Goal: Use online tool/utility: Utilize a website feature to perform a specific function

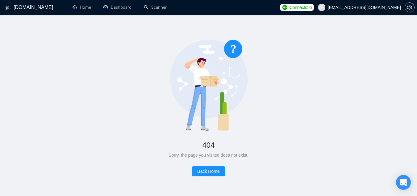
click at [366, 13] on span "[EMAIL_ADDRESS][DOMAIN_NAME]" at bounding box center [359, 8] width 91 height 20
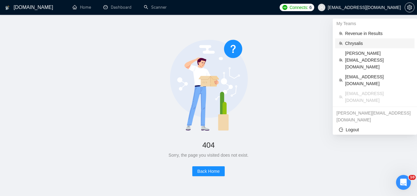
click at [357, 43] on span "Chrysalis" at bounding box center [378, 43] width 66 height 7
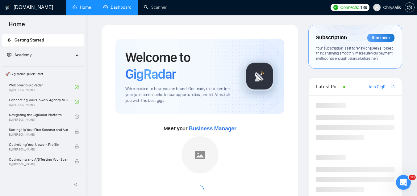
click at [123, 10] on link "Dashboard" at bounding box center [117, 7] width 28 height 5
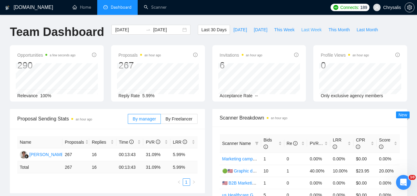
click at [311, 27] on span "Last Week" at bounding box center [311, 29] width 20 height 7
type input "[DATE]"
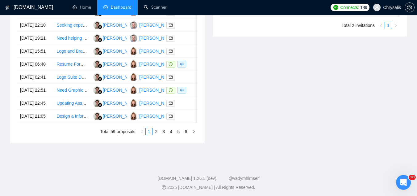
scroll to position [309, 0]
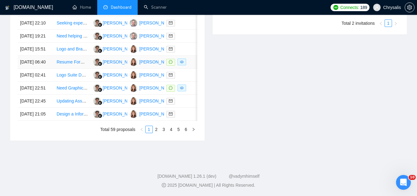
click at [72, 69] on td "Resume Formatting Assistance Needed" at bounding box center [72, 62] width 36 height 13
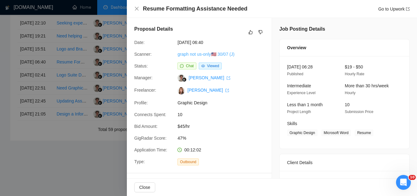
click at [182, 54] on link "graph not us-only🇺🇸 30/07 (J)" at bounding box center [206, 54] width 57 height 5
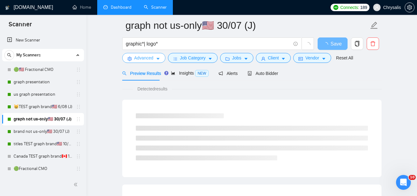
click at [138, 59] on span "Advanced" at bounding box center [143, 57] width 19 height 7
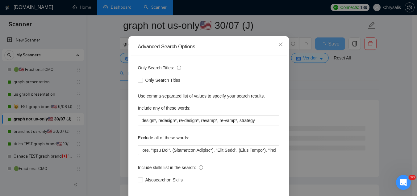
scroll to position [61, 0]
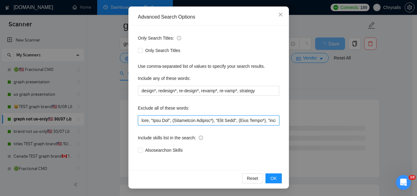
click at [138, 120] on input "text" at bounding box center [208, 120] width 141 height 10
paste input "resume"
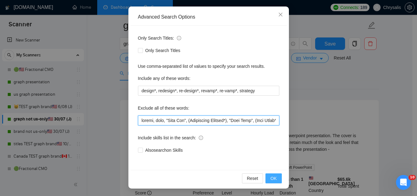
type input "resume, baby, "Line Art", (Embroidery Graphic*), "Card Game", (Wall Mural*), "e…"
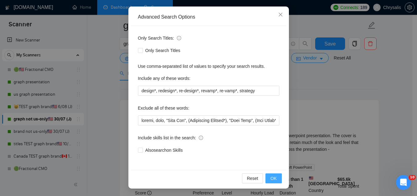
click at [272, 178] on span "OK" at bounding box center [274, 178] width 6 height 7
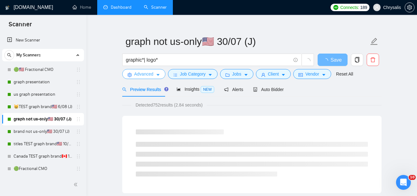
scroll to position [0, 0]
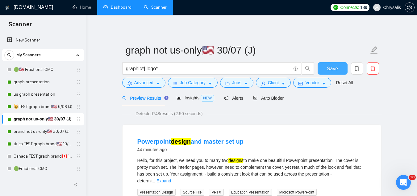
click at [331, 73] on button "Save" at bounding box center [333, 68] width 30 height 12
